Goal: Navigation & Orientation: Understand site structure

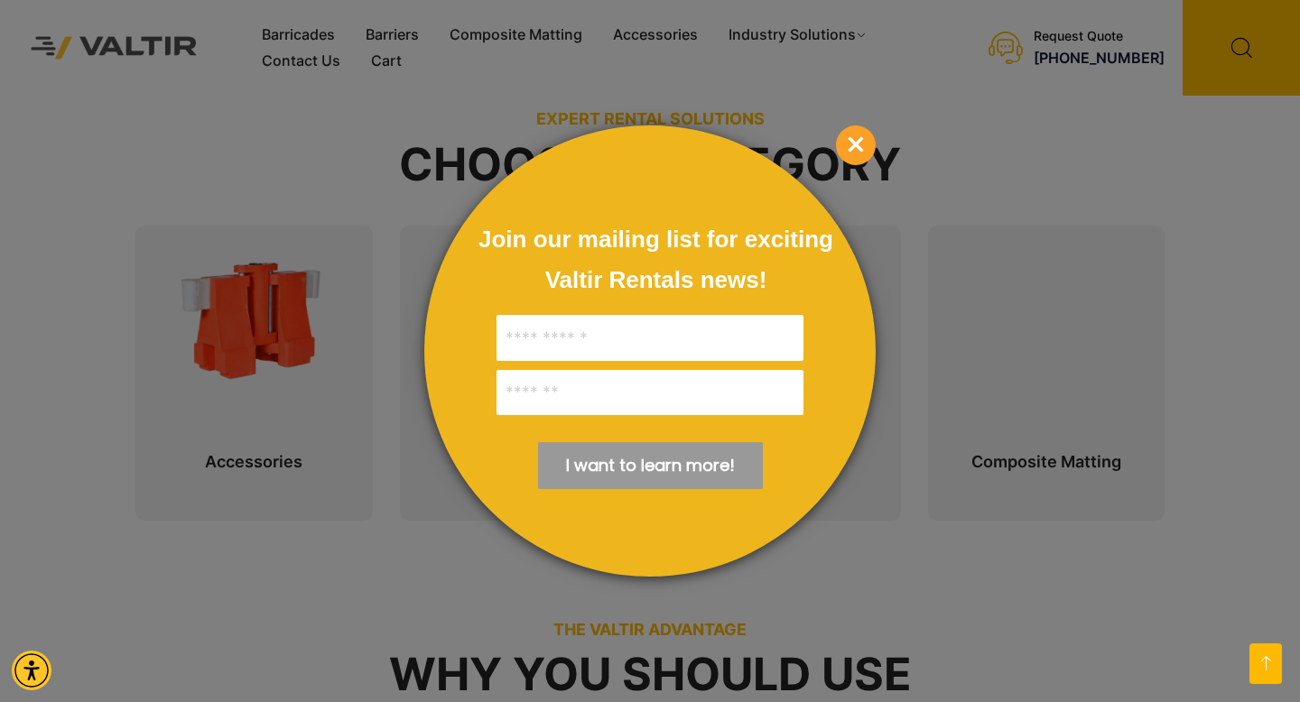
scroll to position [728, 0]
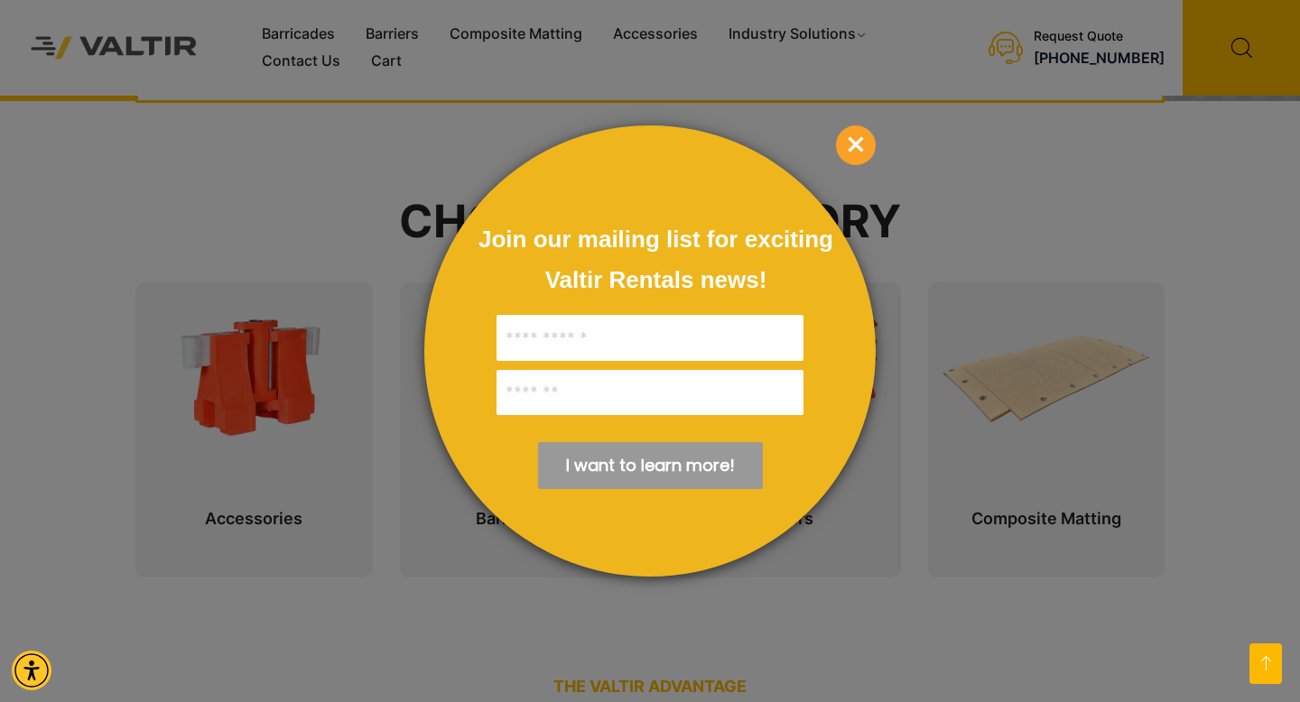
click at [857, 139] on span "×" at bounding box center [856, 145] width 40 height 40
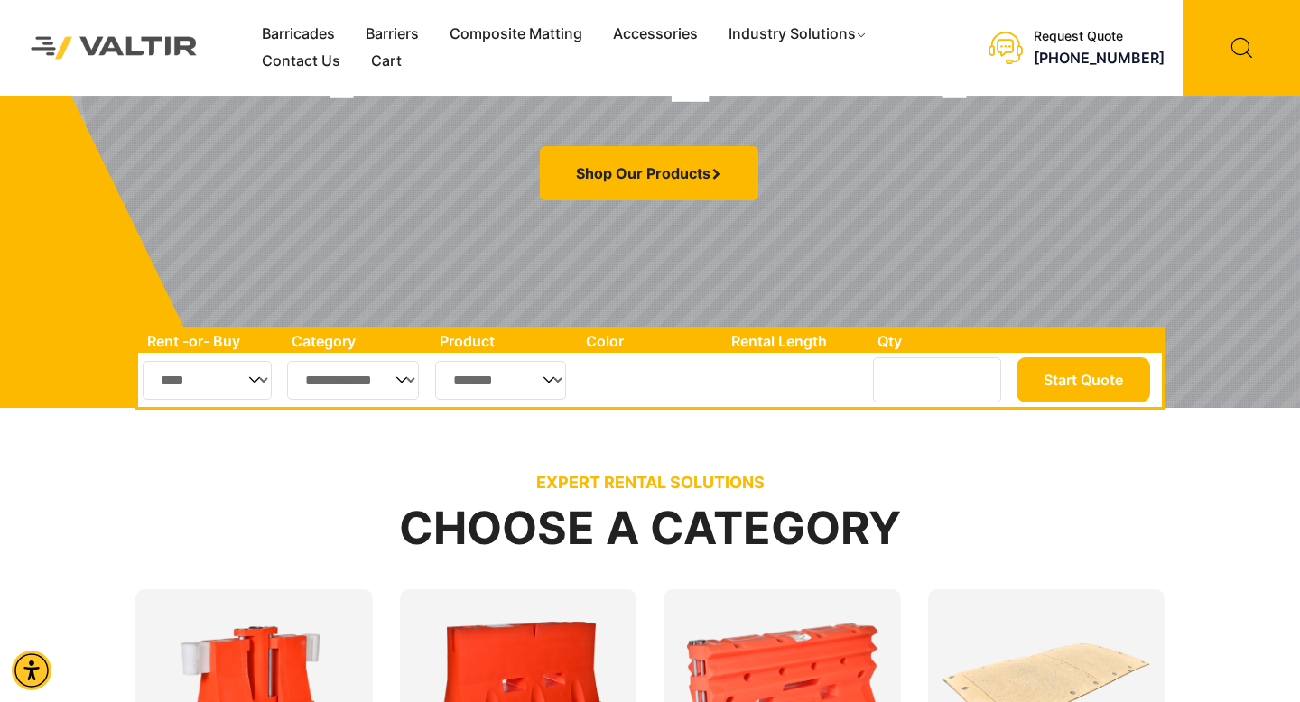
scroll to position [412, 0]
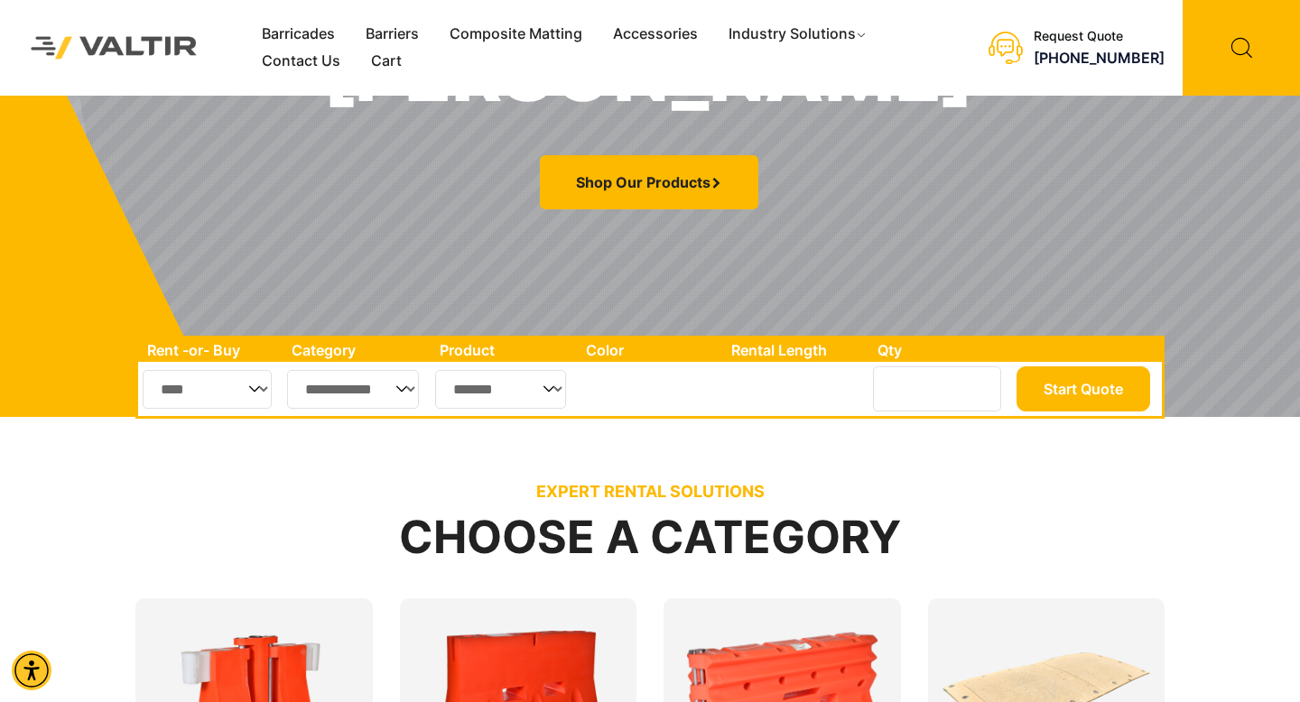
click at [352, 390] on select "**********" at bounding box center [353, 389] width 132 height 39
select select "**"
click at [287, 370] on select "**********" at bounding box center [353, 389] width 132 height 39
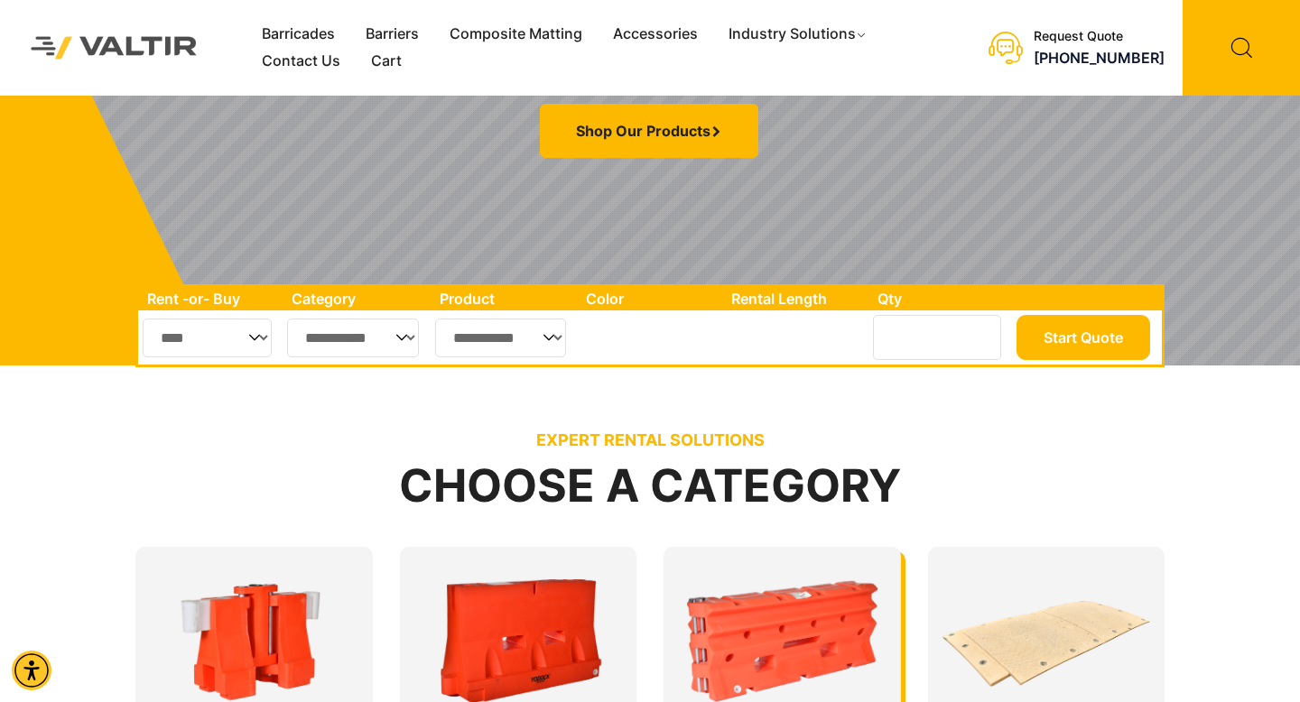
scroll to position [431, 0]
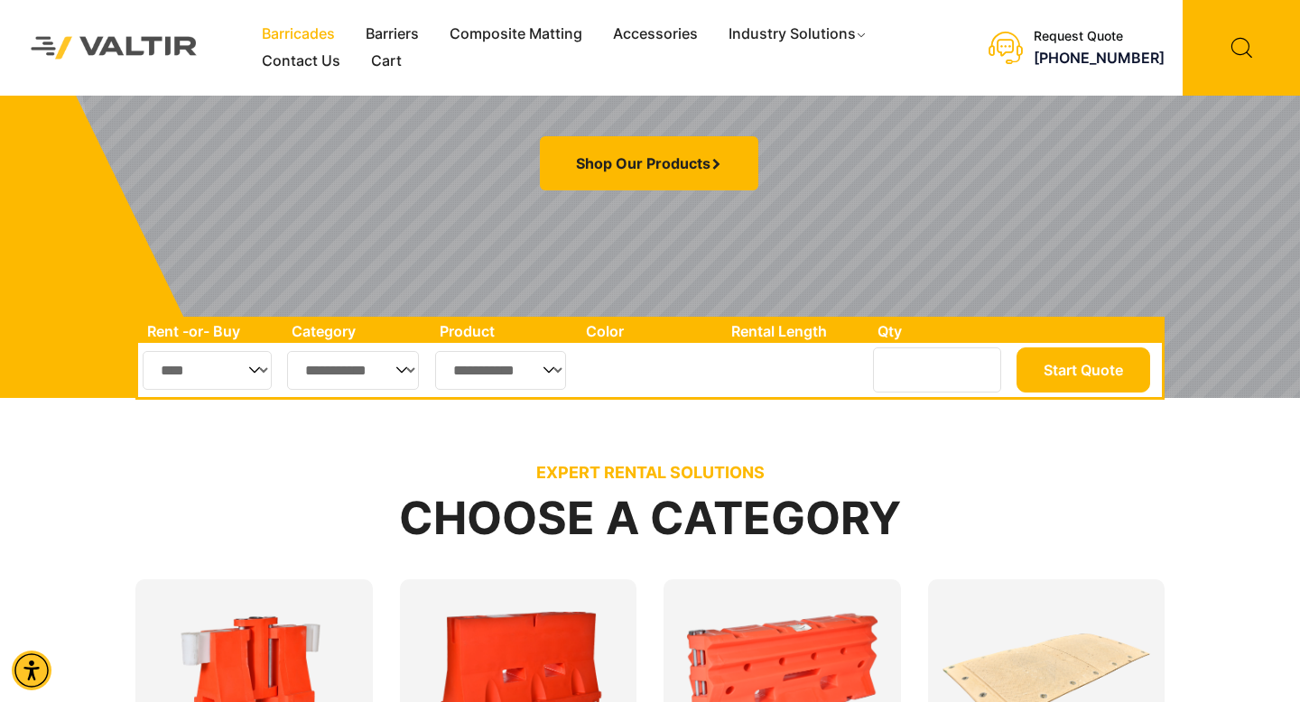
click at [313, 28] on link "Barricades" at bounding box center [298, 34] width 104 height 27
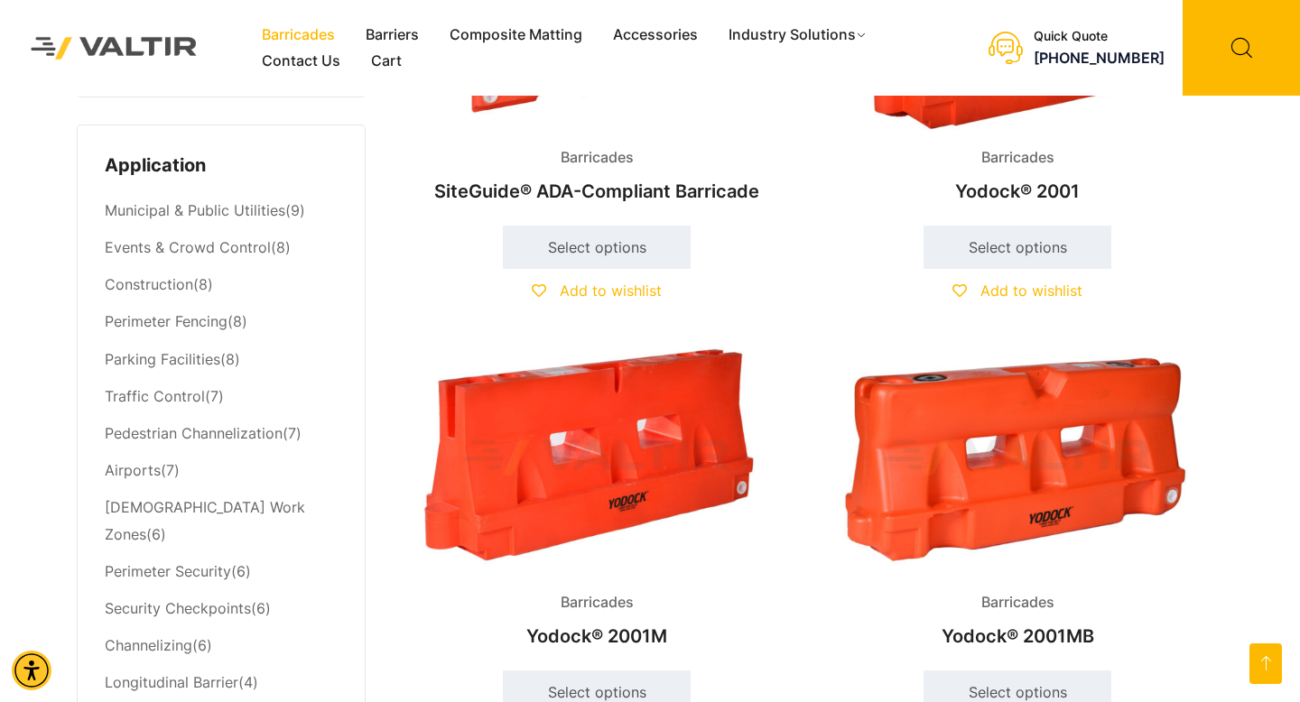
scroll to position [722, 0]
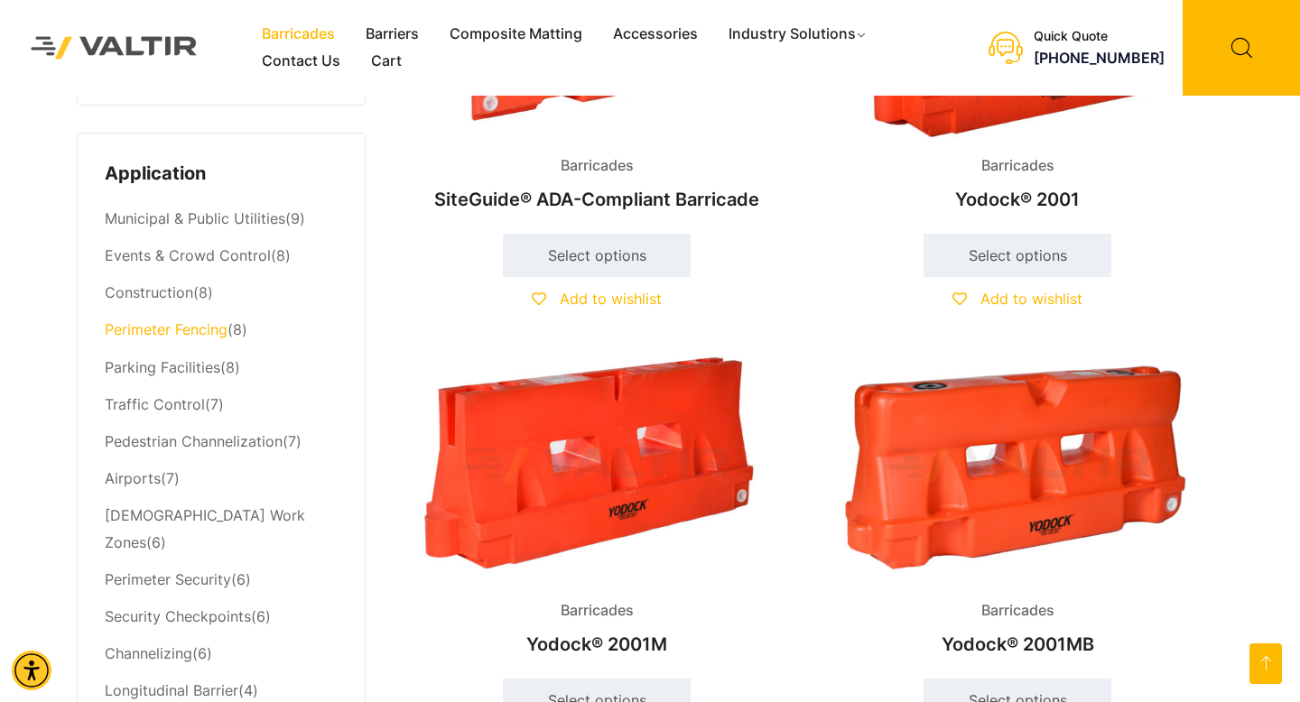
click at [211, 331] on link "Perimeter Fencing" at bounding box center [166, 329] width 123 height 18
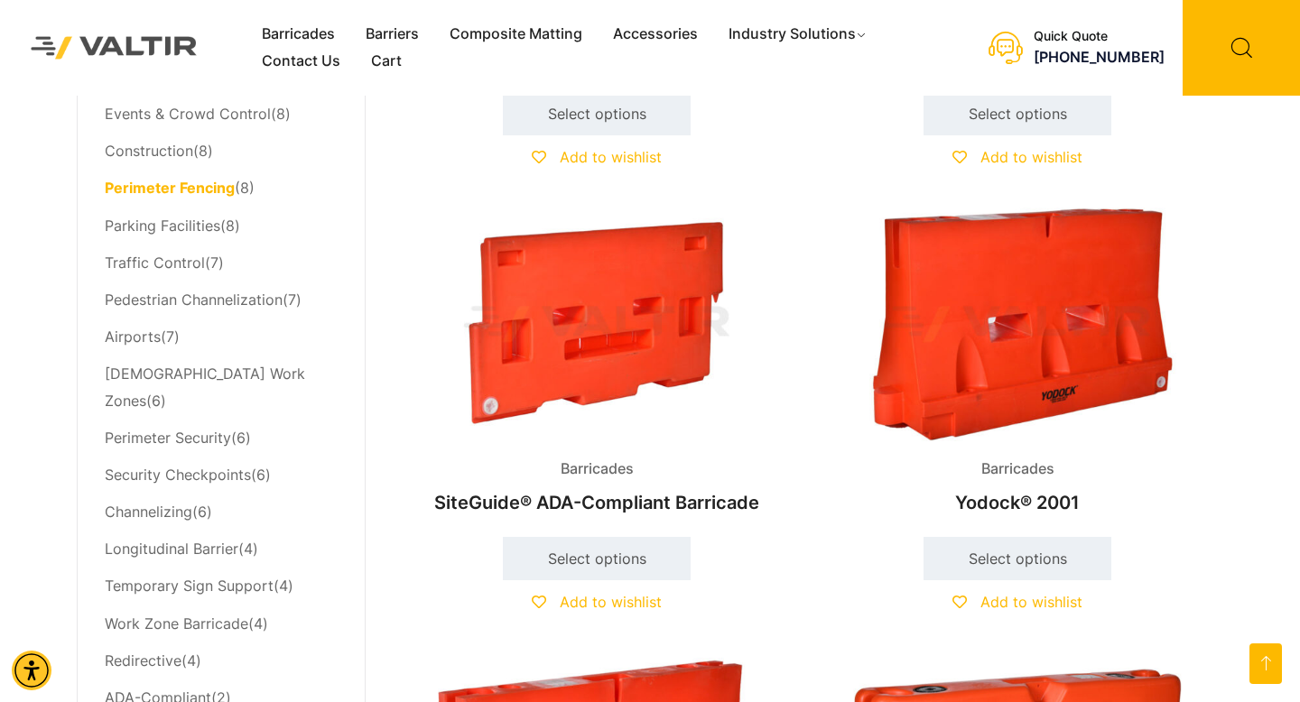
scroll to position [858, 0]
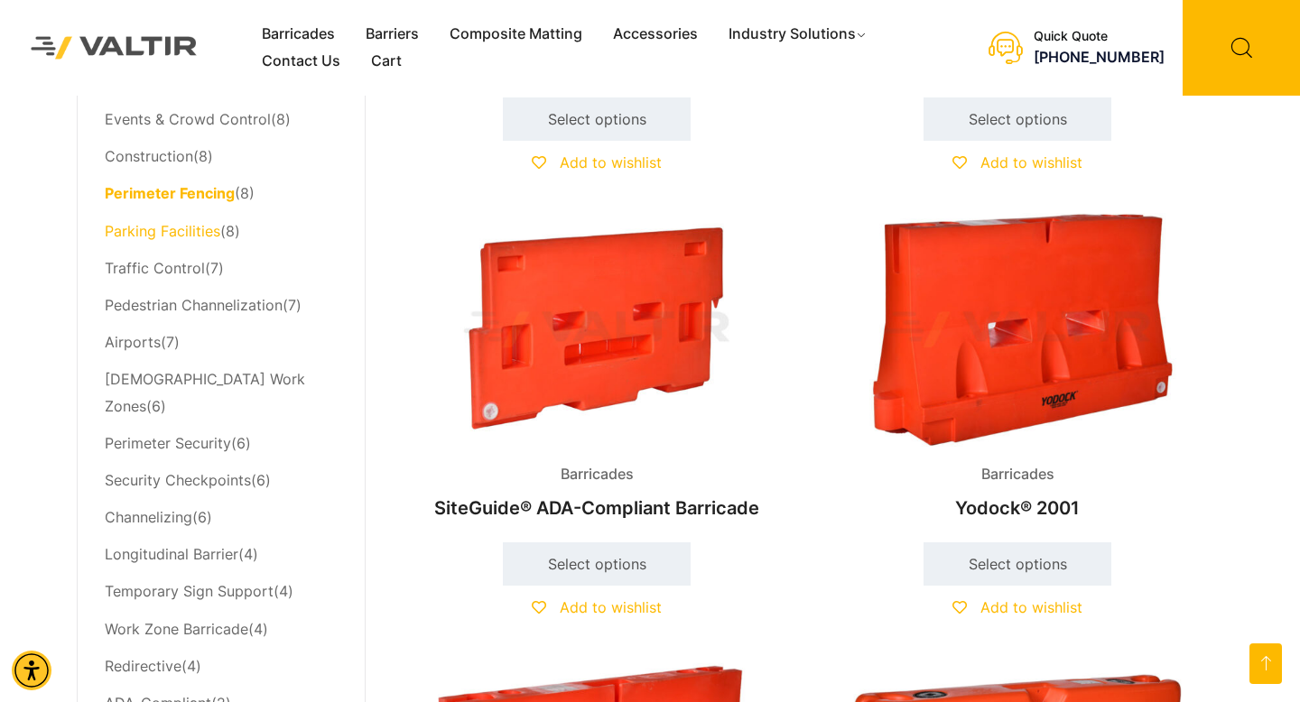
click at [196, 230] on link "Parking Facilities" at bounding box center [163, 231] width 116 height 18
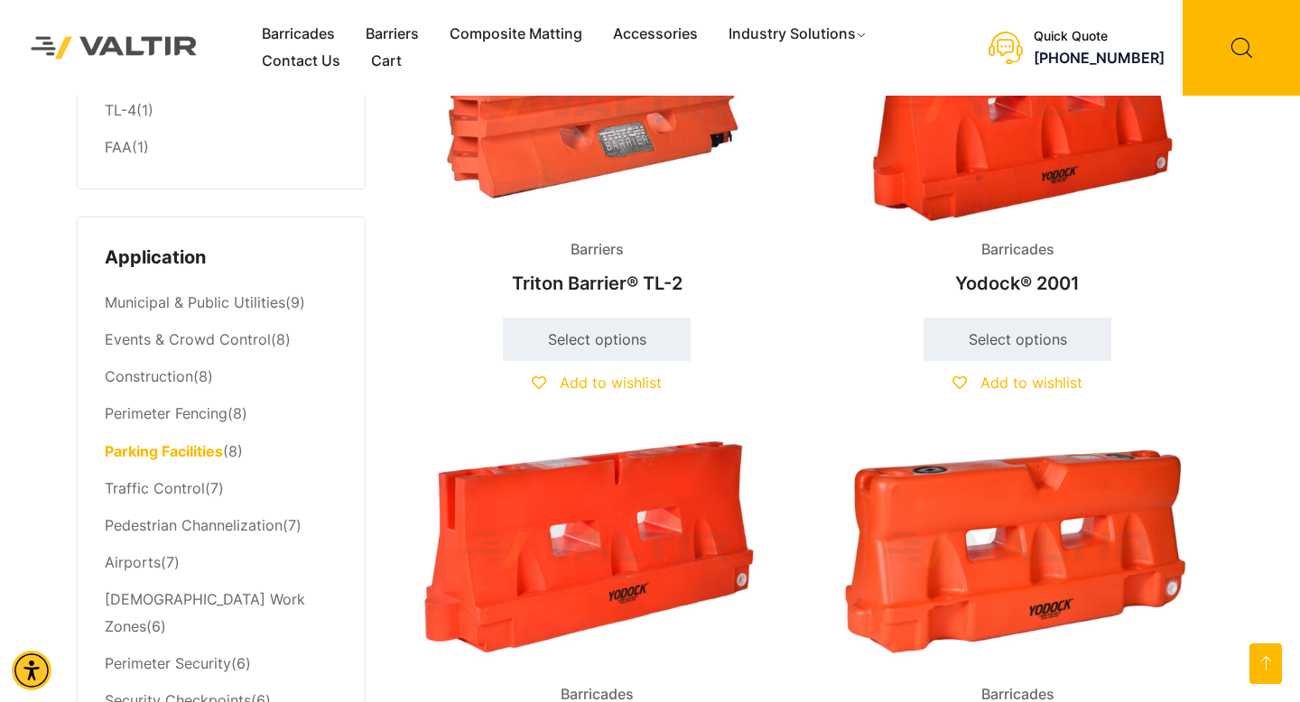
scroll to position [641, 0]
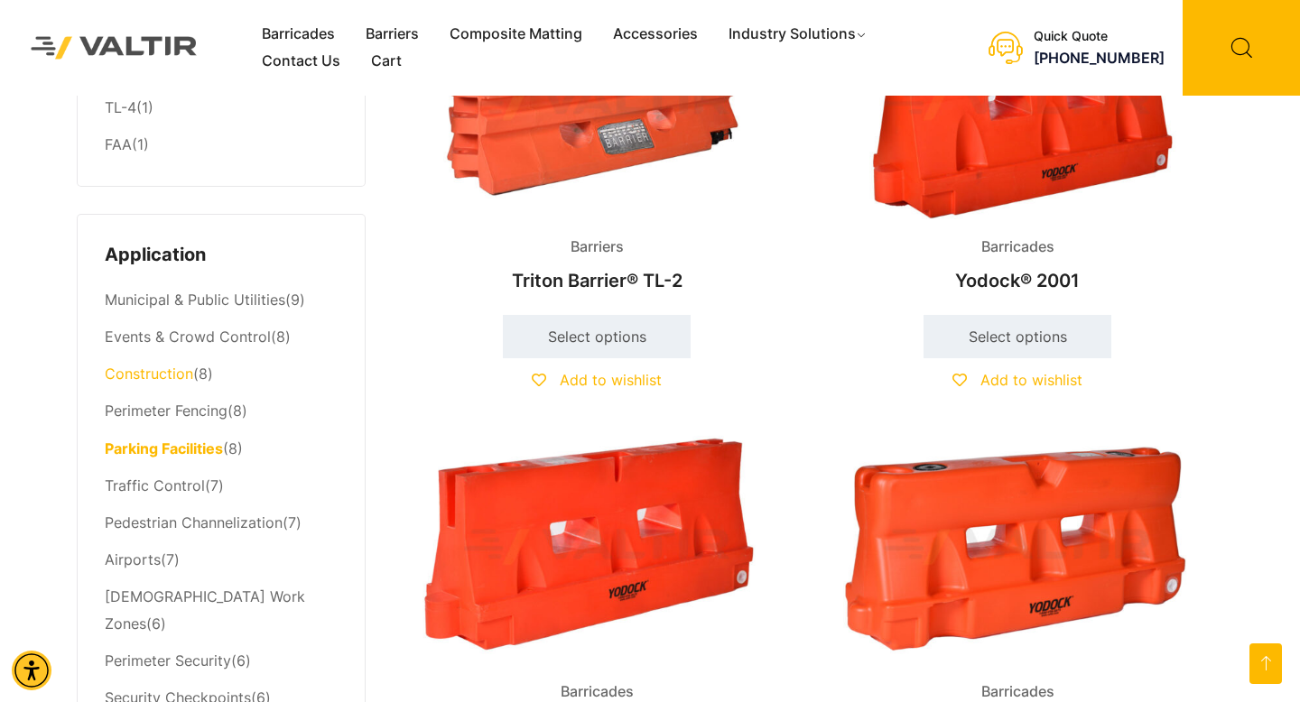
click at [161, 379] on link "Construction" at bounding box center [149, 374] width 88 height 18
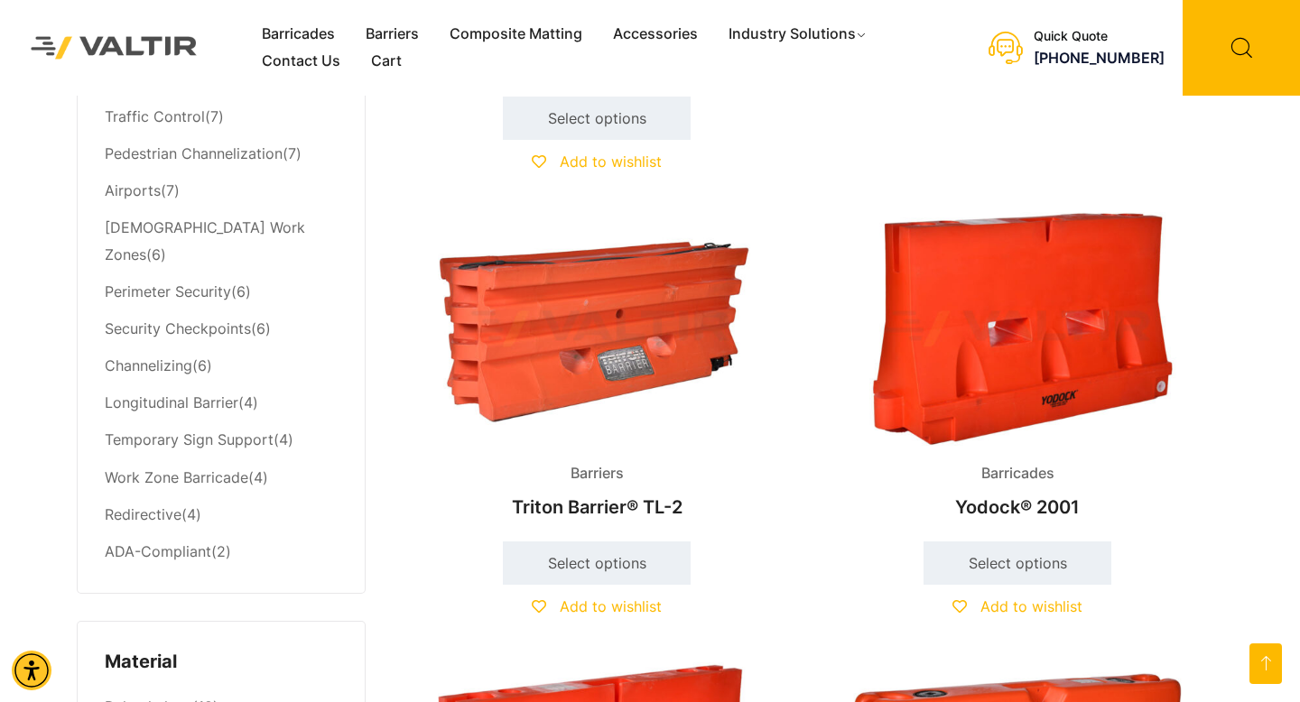
scroll to position [1013, 0]
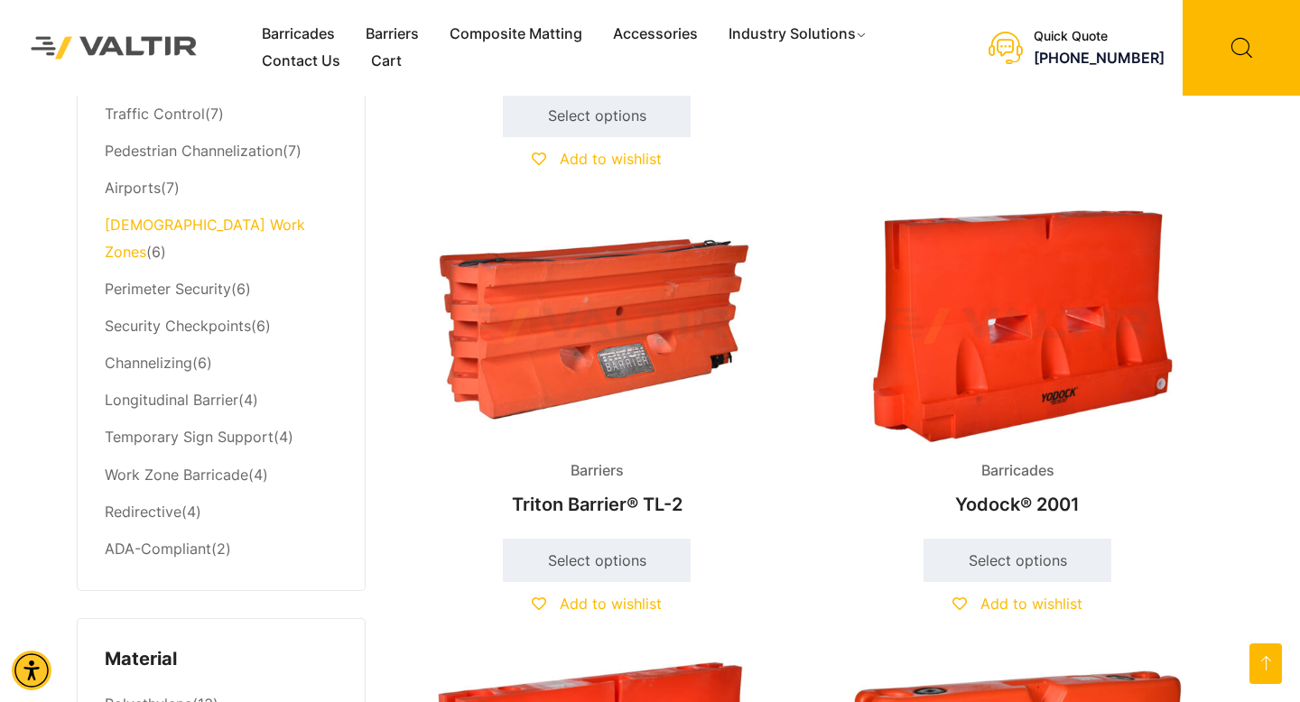
click at [205, 227] on link "[DEMOGRAPHIC_DATA] Work Zones" at bounding box center [205, 238] width 200 height 45
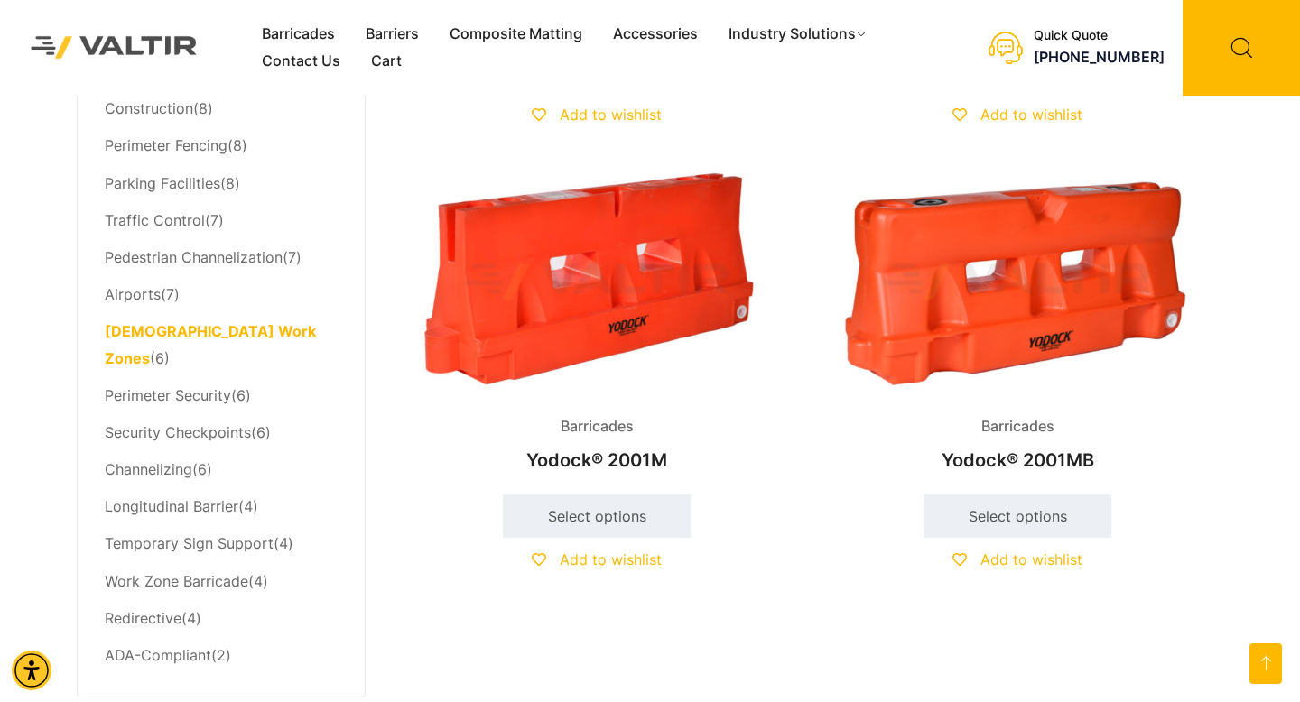
scroll to position [927, 0]
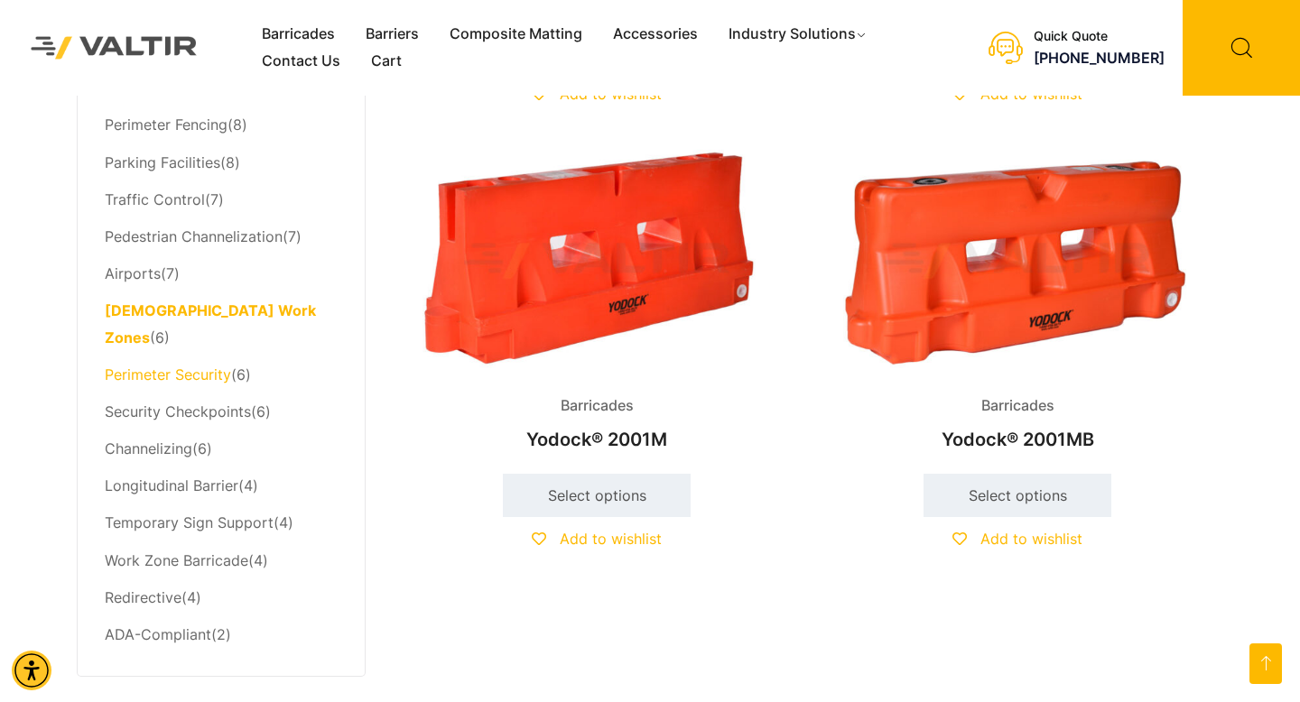
click at [188, 366] on link "Perimeter Security" at bounding box center [168, 375] width 126 height 18
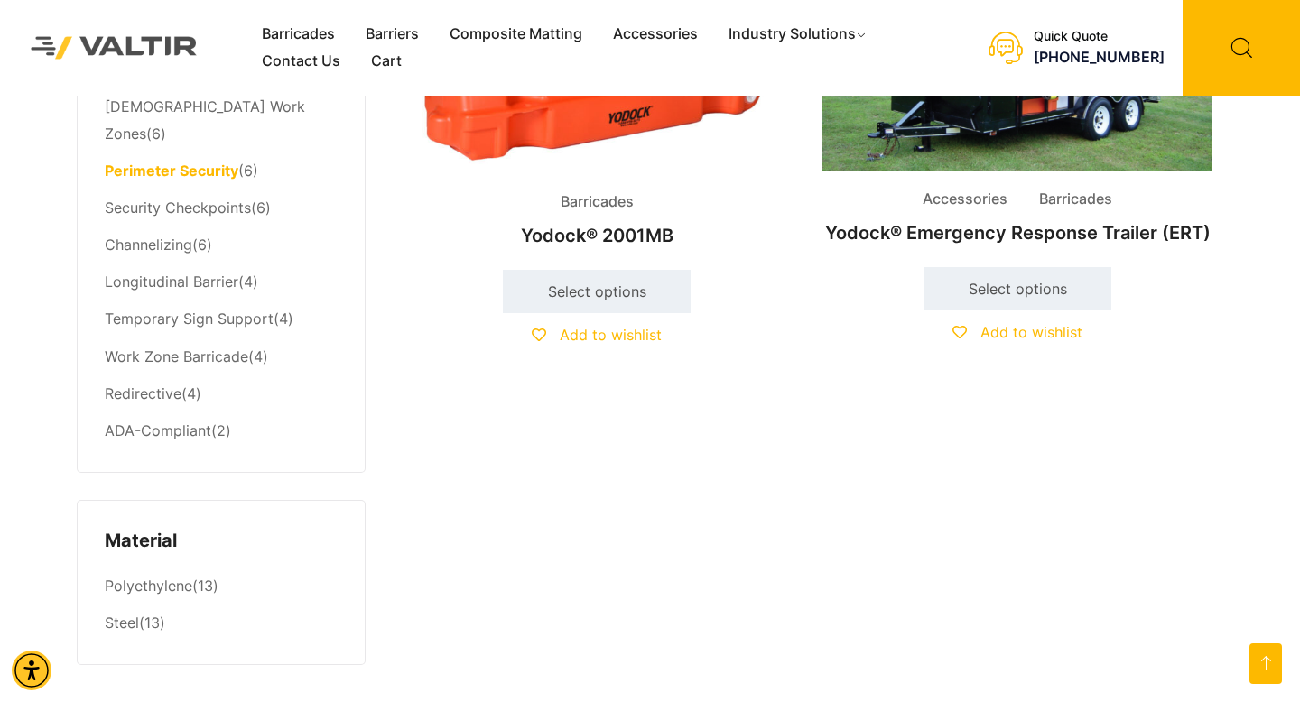
scroll to position [1036, 0]
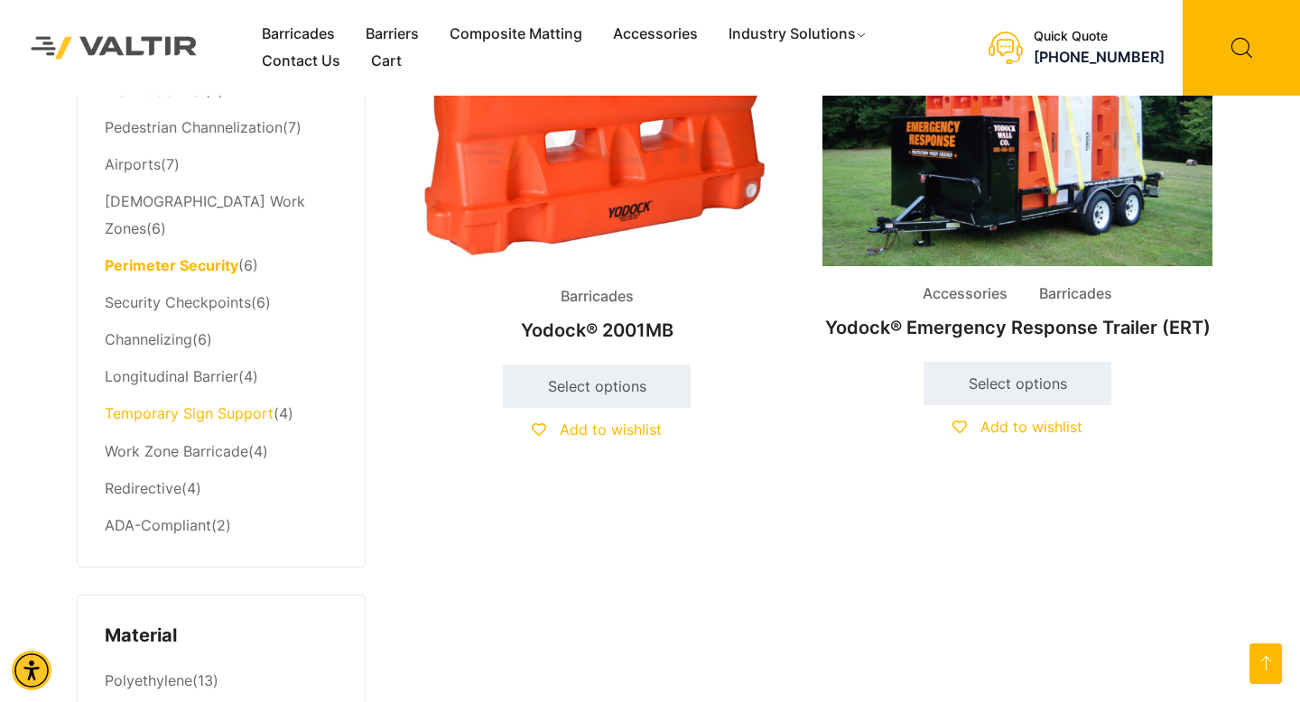
click at [203, 404] on link "Temporary Sign Support" at bounding box center [189, 413] width 169 height 18
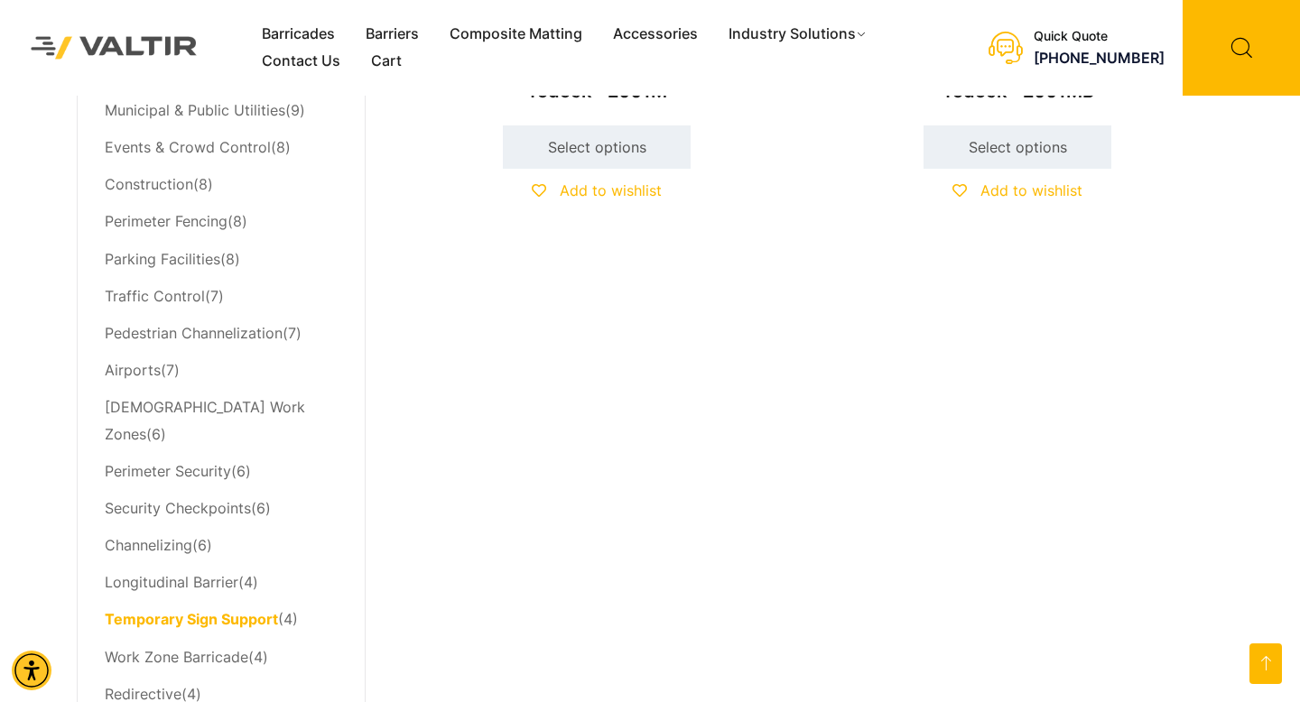
scroll to position [806, 0]
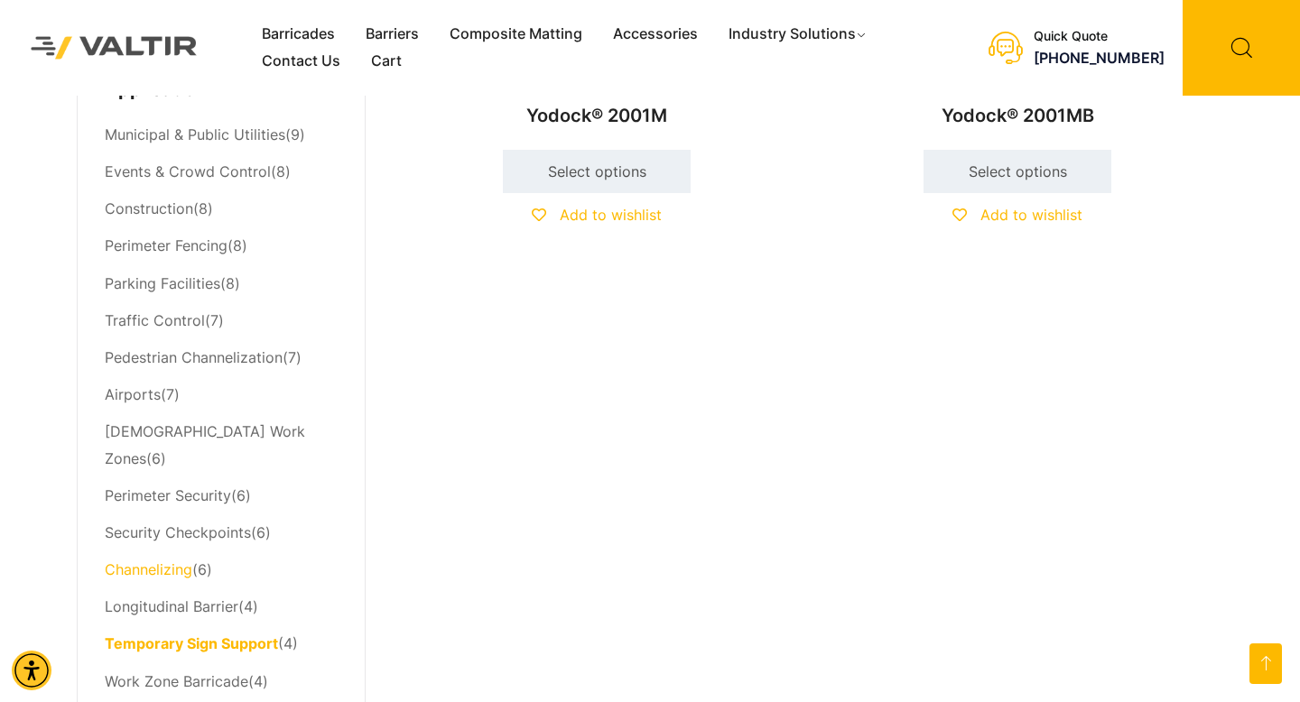
click at [184, 560] on link "Channelizing" at bounding box center [149, 569] width 88 height 18
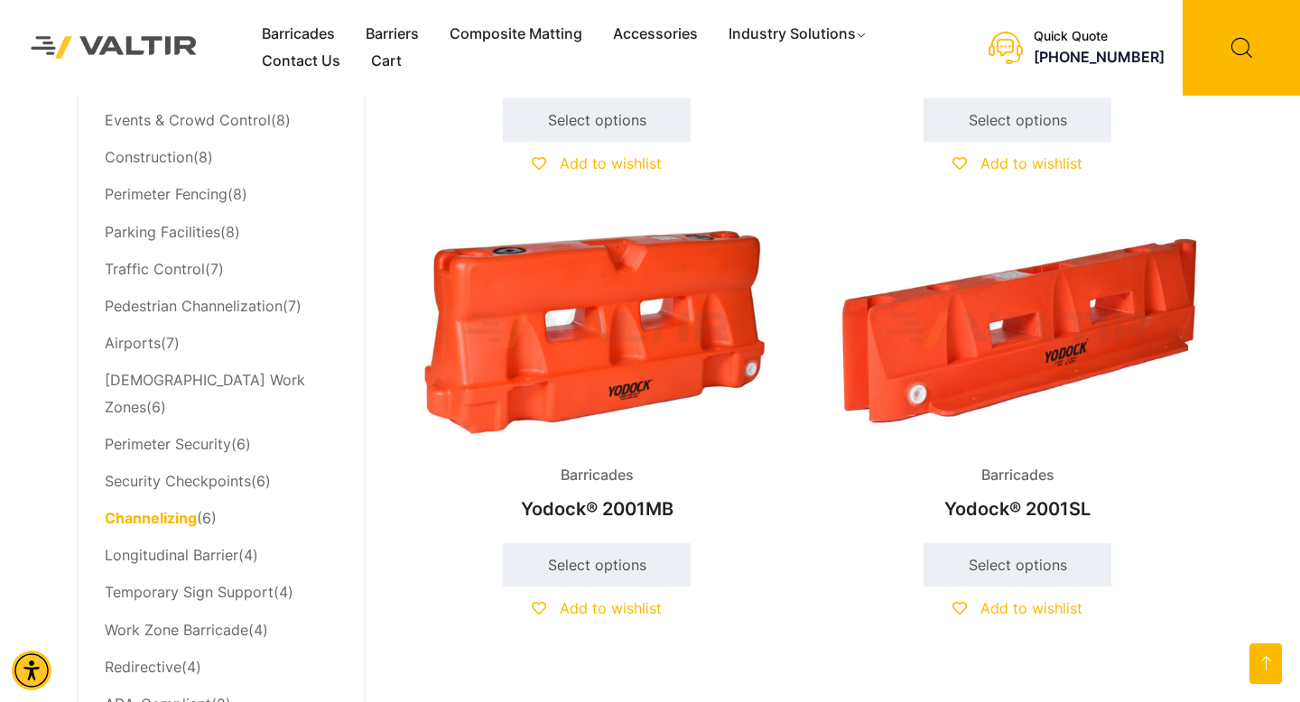
scroll to position [859, 0]
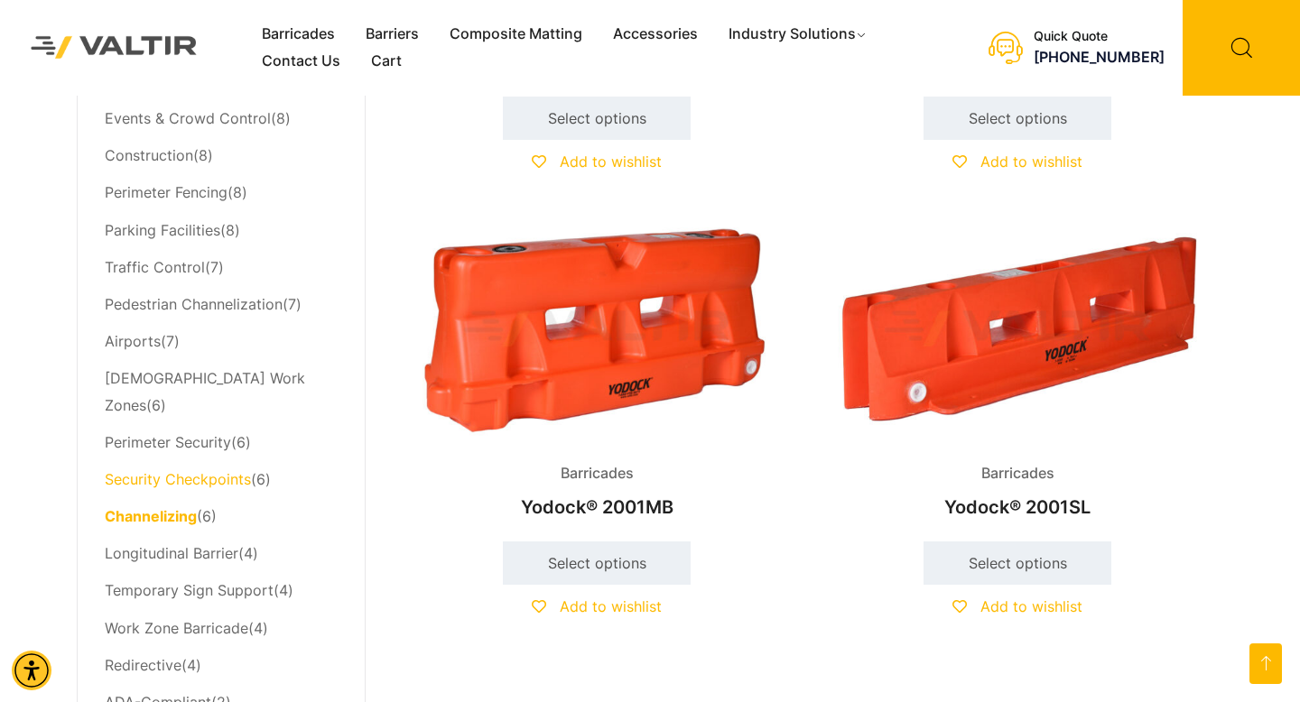
click at [185, 470] on link "Security Checkpoints" at bounding box center [178, 479] width 146 height 18
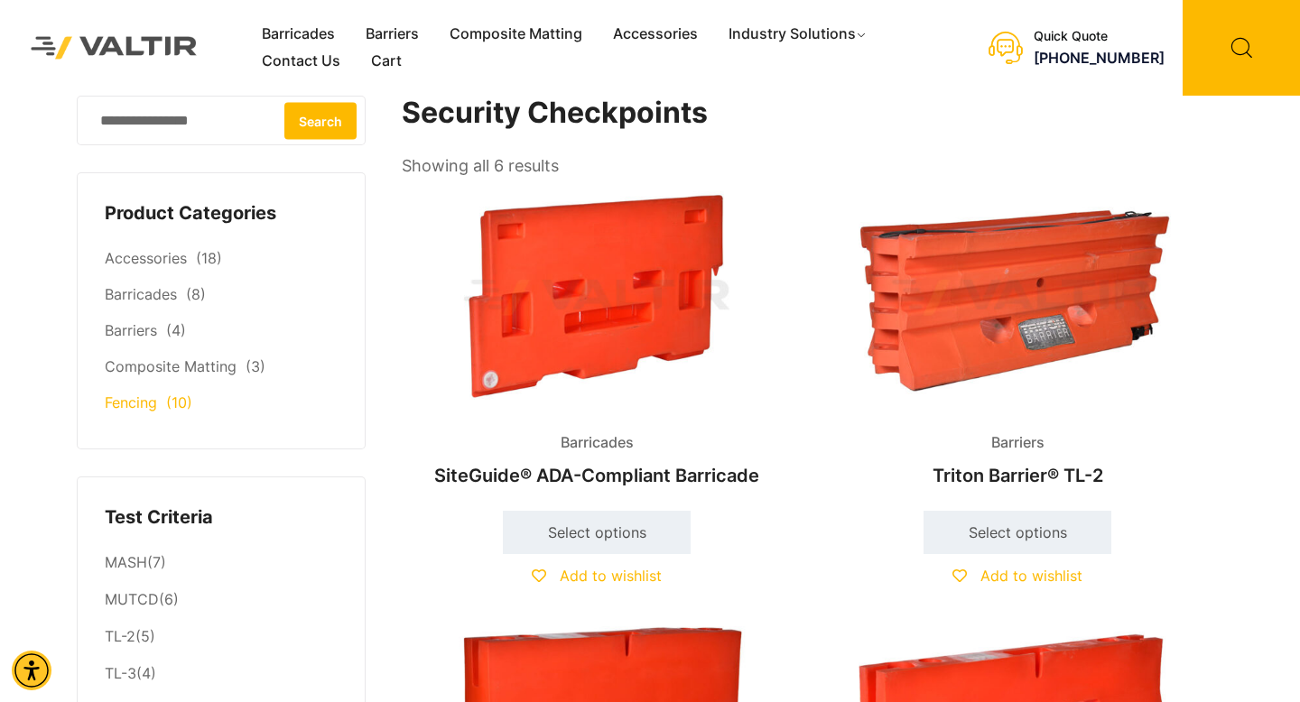
click at [151, 404] on link "Fencing" at bounding box center [131, 403] width 52 height 18
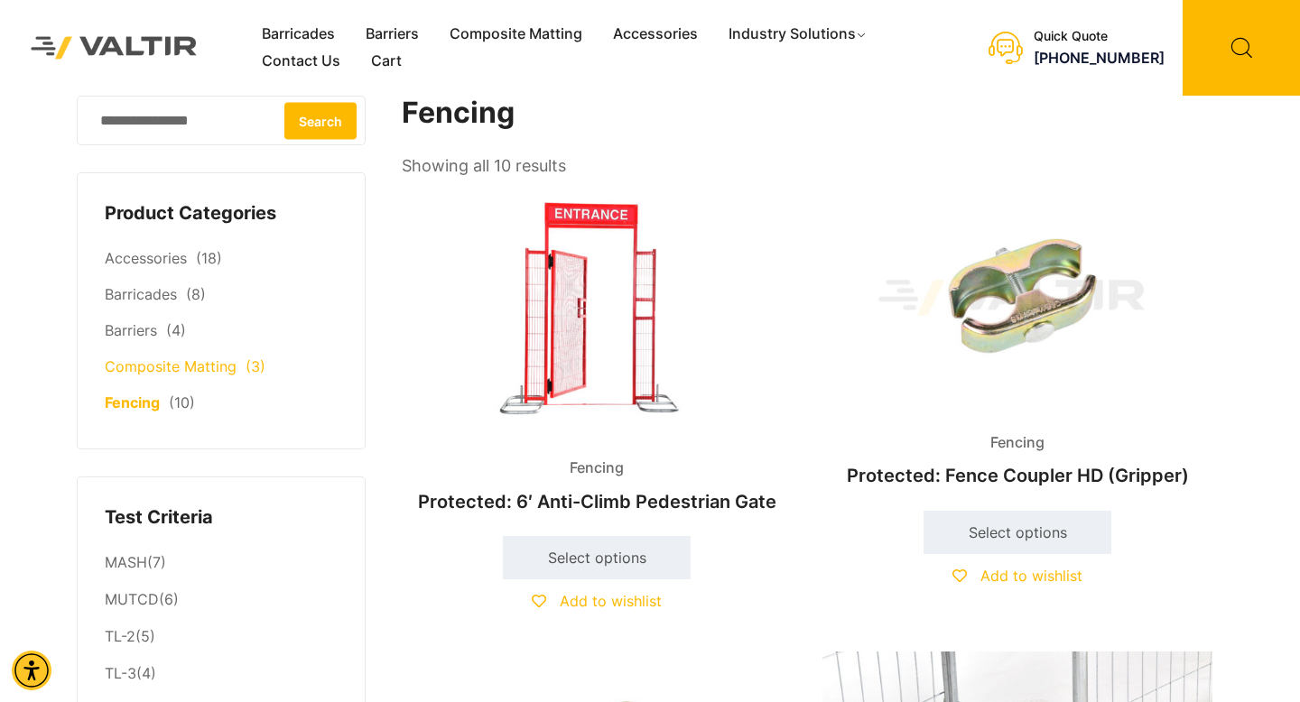
click at [213, 370] on link "Composite Matting" at bounding box center [171, 366] width 132 height 18
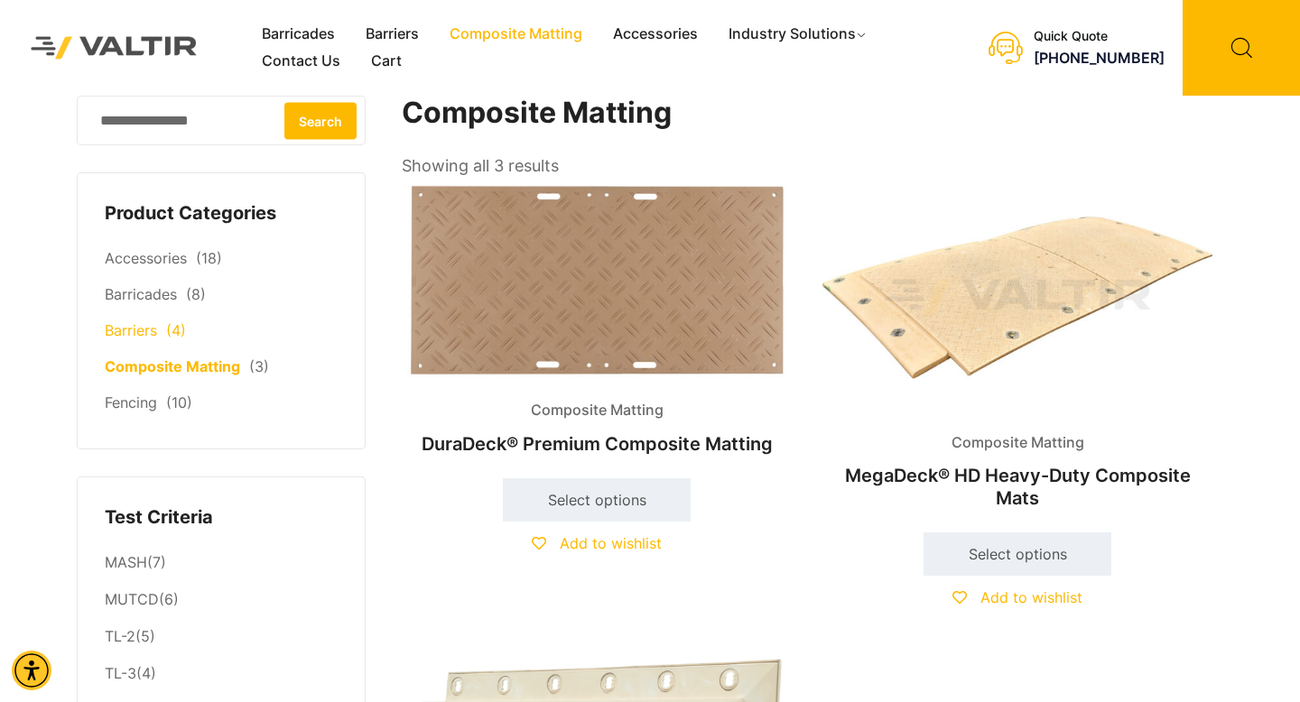
click at [139, 333] on link "Barriers" at bounding box center [131, 330] width 52 height 18
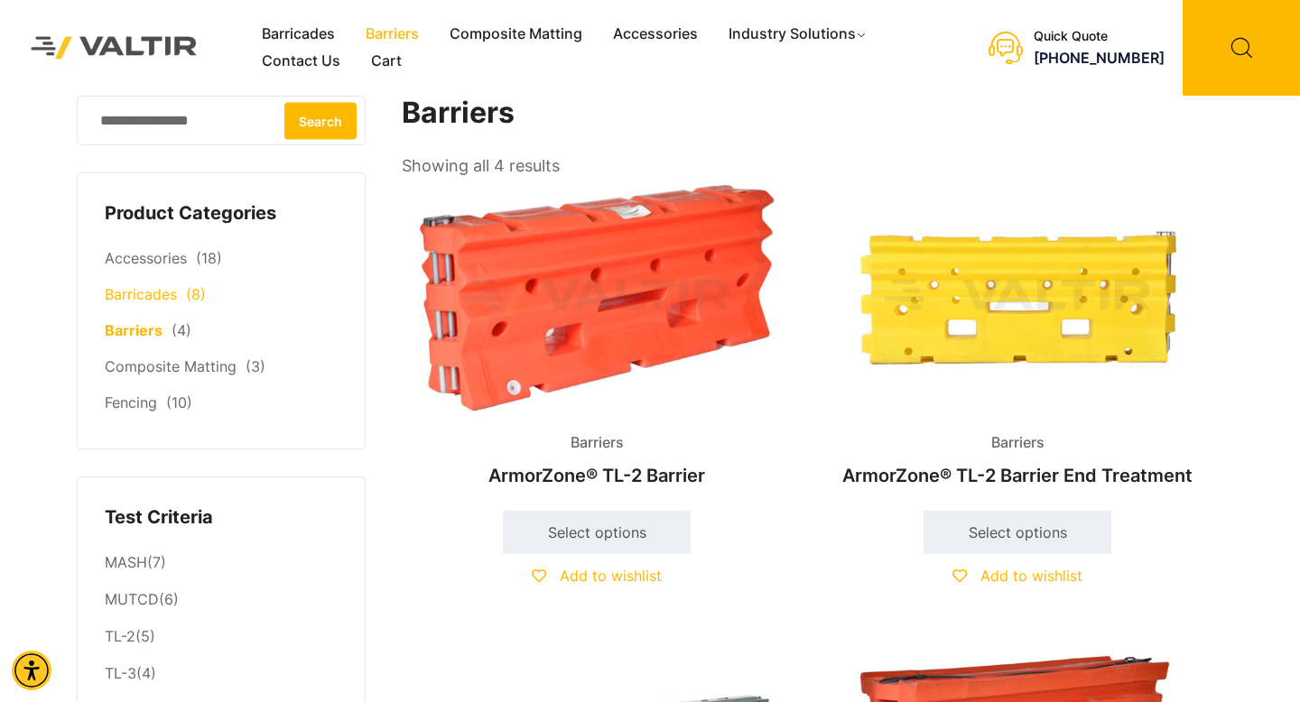
click at [148, 298] on link "Barricades" at bounding box center [141, 294] width 72 height 18
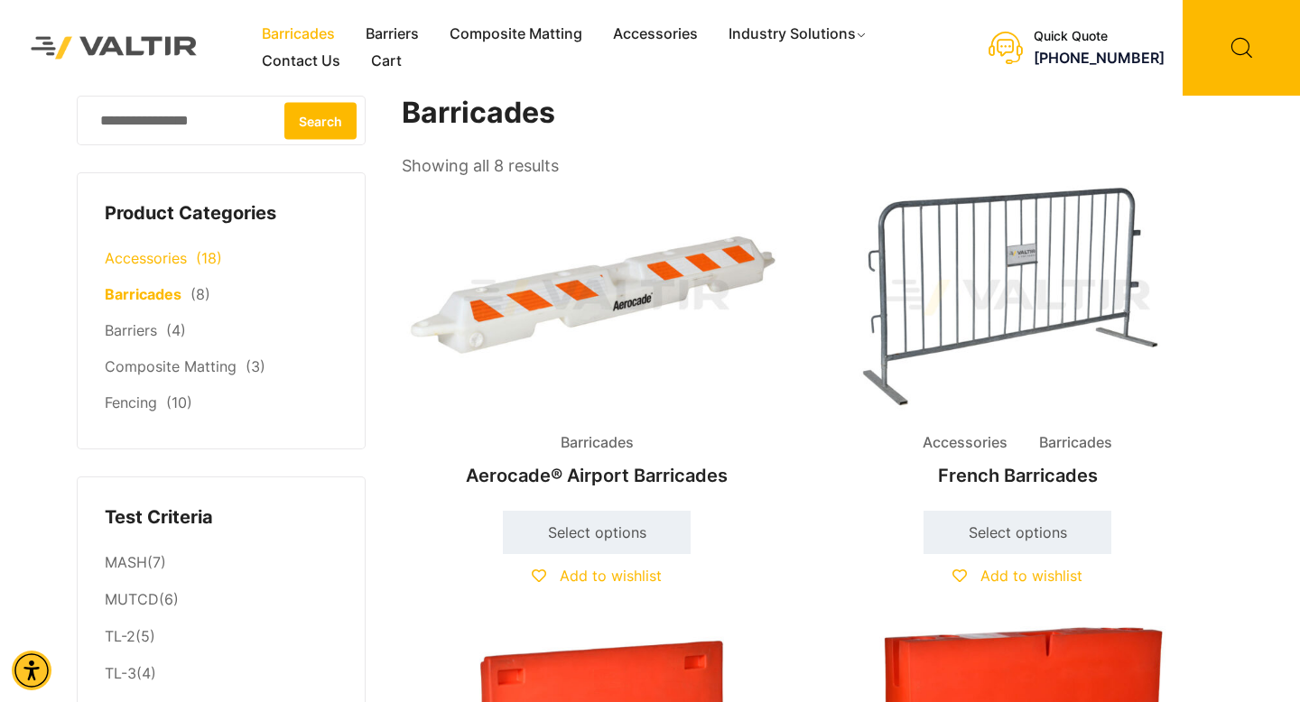
click at [164, 270] on li "Accessories (18)" at bounding box center [221, 259] width 233 height 36
click at [170, 260] on link "Accessories" at bounding box center [146, 258] width 82 height 18
